Goal: Task Accomplishment & Management: Complete application form

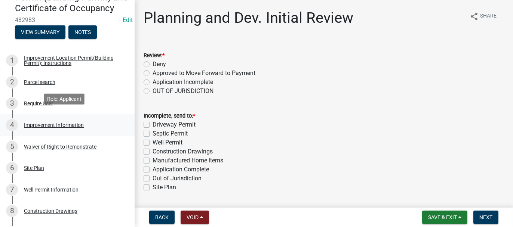
scroll to position [112, 0]
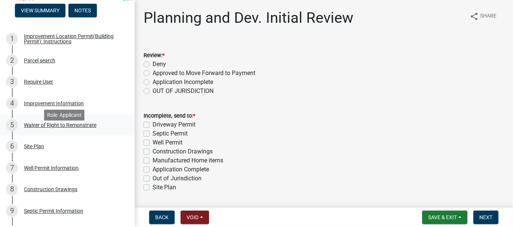
click at [36, 128] on div "Waiver of Right to Remonstrate" at bounding box center [60, 125] width 73 height 5
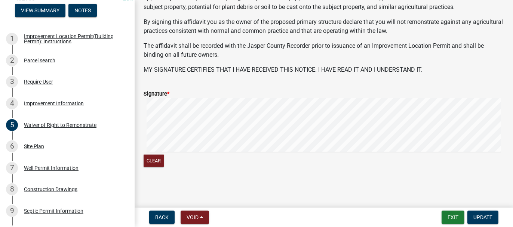
scroll to position [107, 0]
click at [480, 217] on span "Update" at bounding box center [483, 218] width 19 height 6
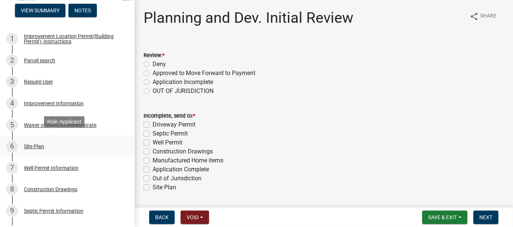
scroll to position [150, 0]
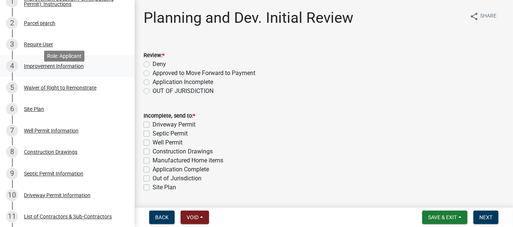
click at [48, 69] on div "Improvement Information" at bounding box center [54, 66] width 60 height 5
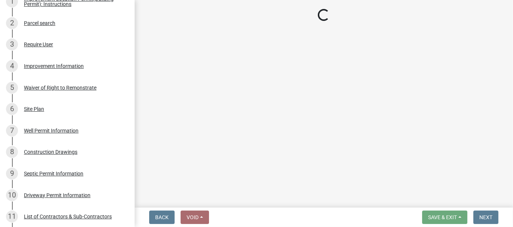
select select "69ac7e04-641d-4cc7-82fe-ed12440f8b33"
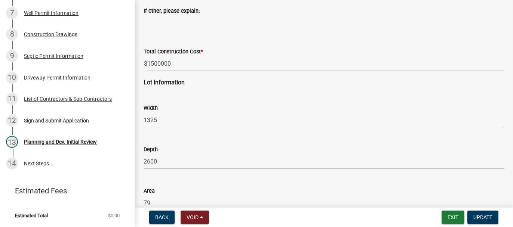
scroll to position [933, 0]
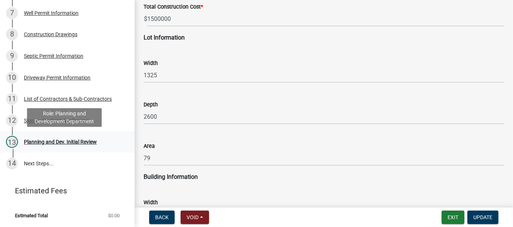
click at [32, 143] on div "Planning and Dev. Initial Review" at bounding box center [60, 142] width 73 height 5
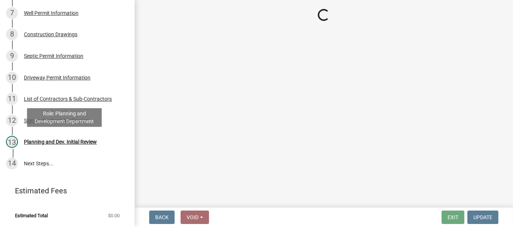
scroll to position [0, 0]
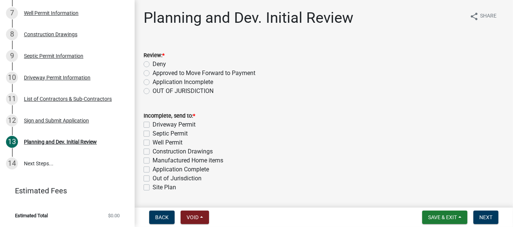
click at [153, 74] on label "Approved to Move Forward to Payment" at bounding box center [204, 73] width 103 height 9
click at [153, 74] on input "Approved to Move Forward to Payment" at bounding box center [155, 71] width 5 height 5
radio input "true"
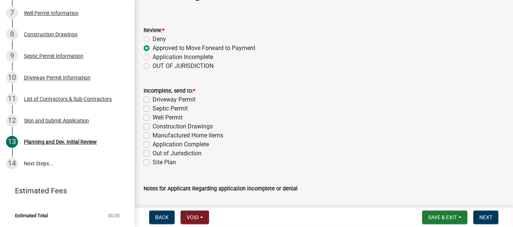
scroll to position [37, 0]
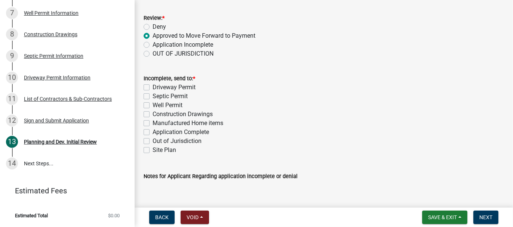
click at [153, 132] on label "Application Complete" at bounding box center [181, 132] width 56 height 9
click at [153, 132] on input "Application Complete" at bounding box center [155, 130] width 5 height 5
checkbox input "true"
checkbox input "false"
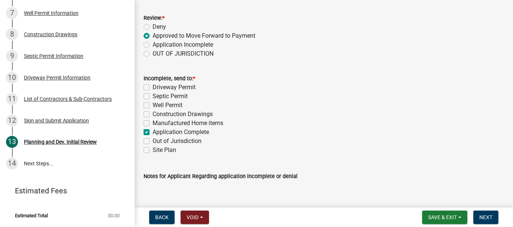
checkbox input "false"
checkbox input "true"
checkbox input "false"
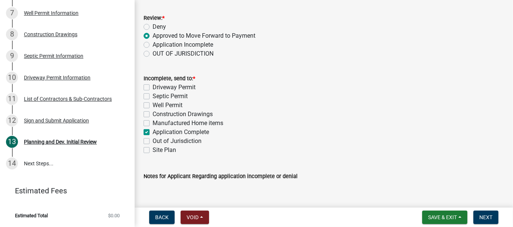
checkbox input "false"
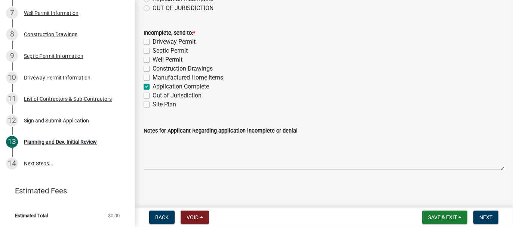
scroll to position [83, 0]
click at [486, 215] on span "Next" at bounding box center [486, 218] width 13 height 6
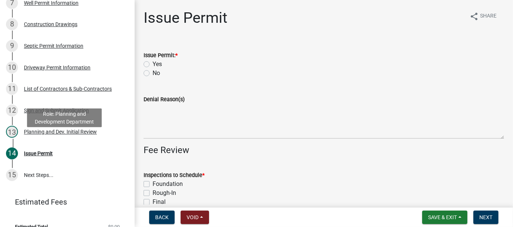
scroll to position [299, 0]
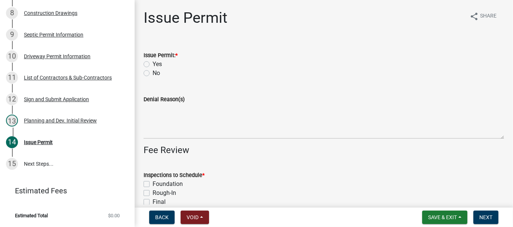
click at [153, 64] on label "Yes" at bounding box center [157, 64] width 9 height 9
click at [153, 64] on input "Yes" at bounding box center [155, 62] width 5 height 5
radio input "true"
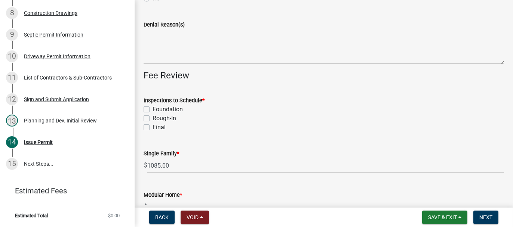
click at [153, 108] on label "Foundation" at bounding box center [168, 109] width 30 height 9
click at [153, 108] on input "Foundation" at bounding box center [155, 107] width 5 height 5
checkbox input "true"
checkbox input "false"
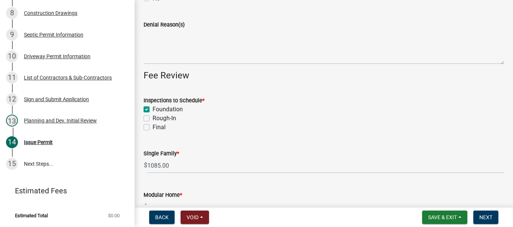
click at [153, 117] on label "Rough-In" at bounding box center [165, 118] width 24 height 9
click at [153, 117] on input "Rough-In" at bounding box center [155, 116] width 5 height 5
checkbox input "true"
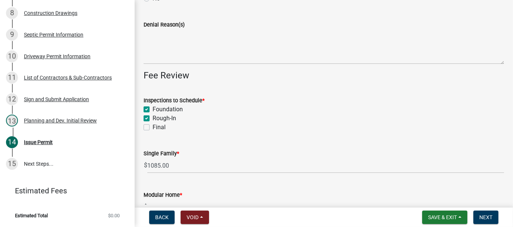
click at [153, 126] on label "Final" at bounding box center [159, 127] width 13 height 9
click at [153, 126] on input "Final" at bounding box center [155, 125] width 5 height 5
checkbox input "true"
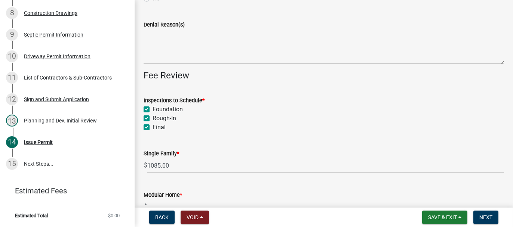
checkbox input "true"
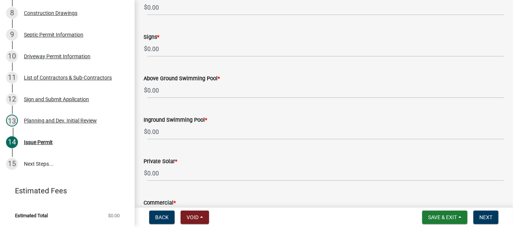
scroll to position [673, 0]
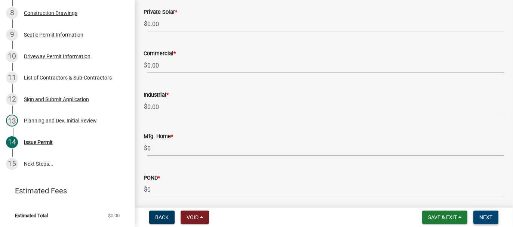
click at [481, 217] on span "Next" at bounding box center [486, 218] width 13 height 6
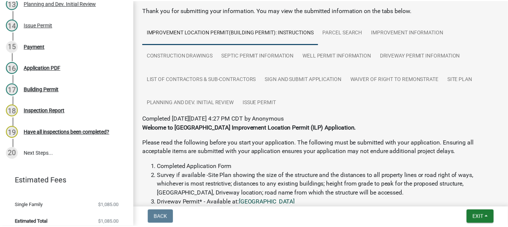
scroll to position [0, 0]
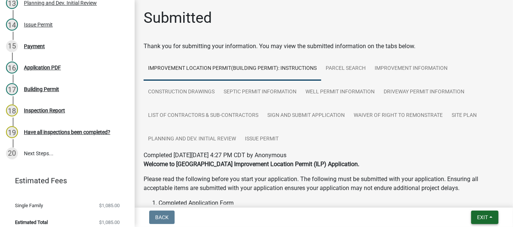
click at [478, 219] on span "Exit" at bounding box center [482, 218] width 11 height 6
click at [467, 199] on button "Save & Exit" at bounding box center [468, 198] width 60 height 18
